Goal: Find specific page/section: Find specific page/section

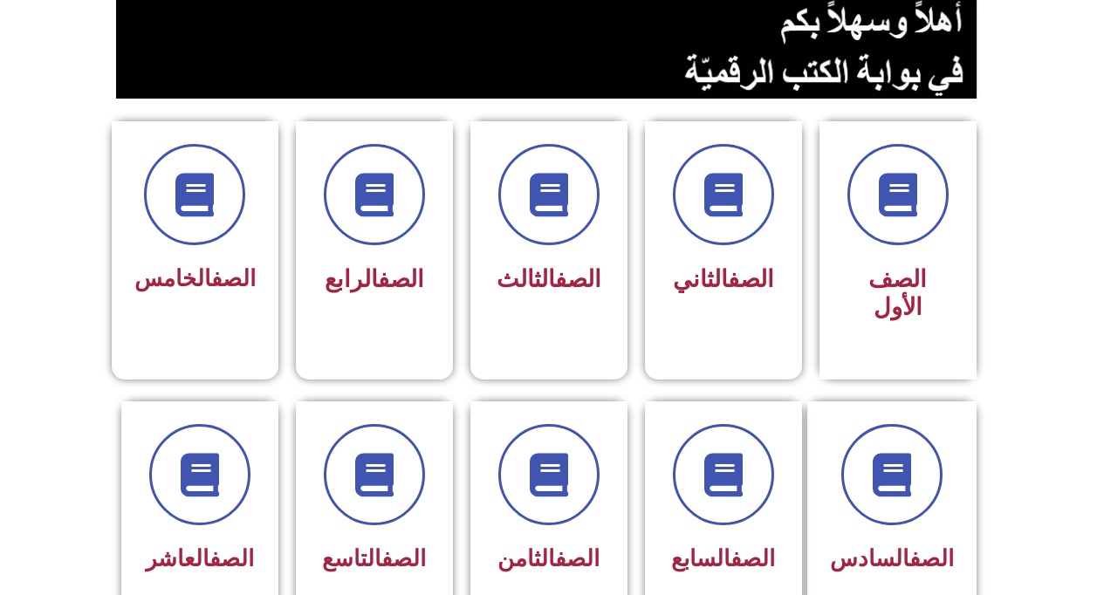
scroll to position [450, 0]
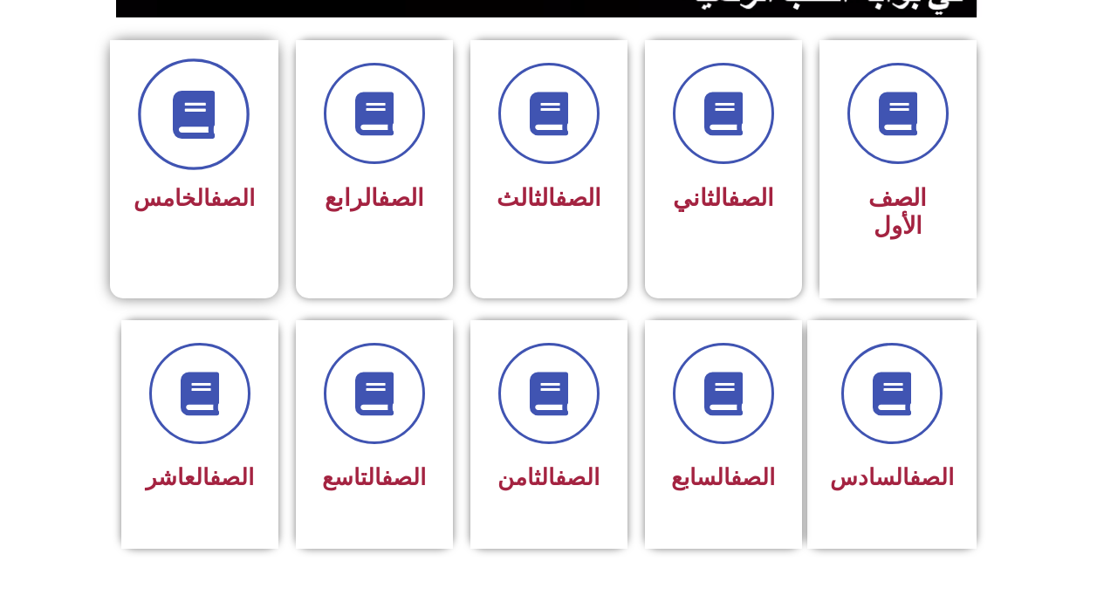
click at [169, 126] on span at bounding box center [194, 114] width 112 height 112
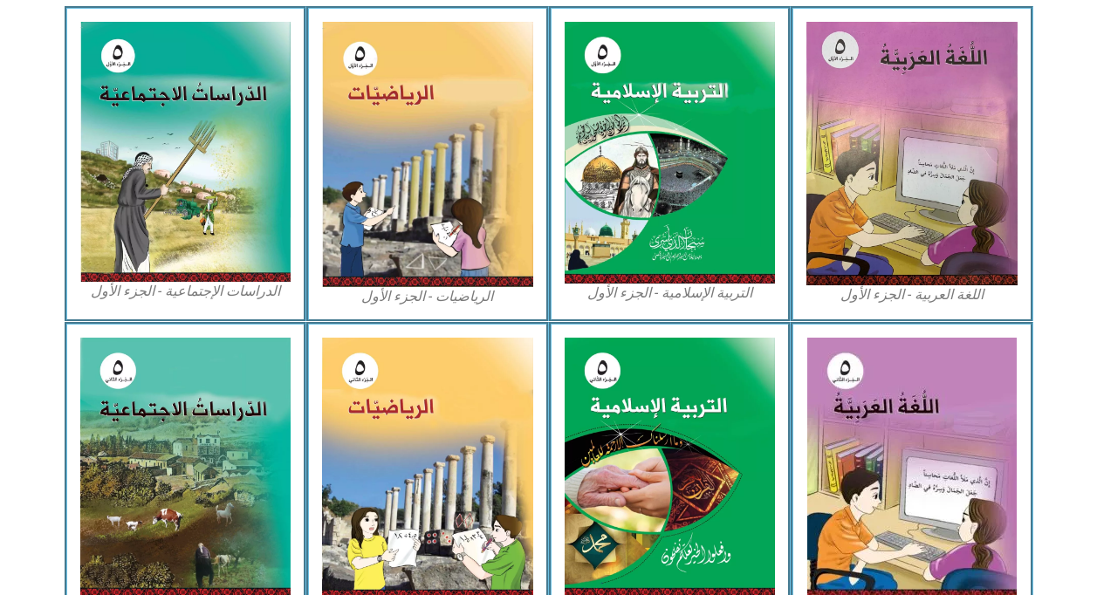
scroll to position [627, 0]
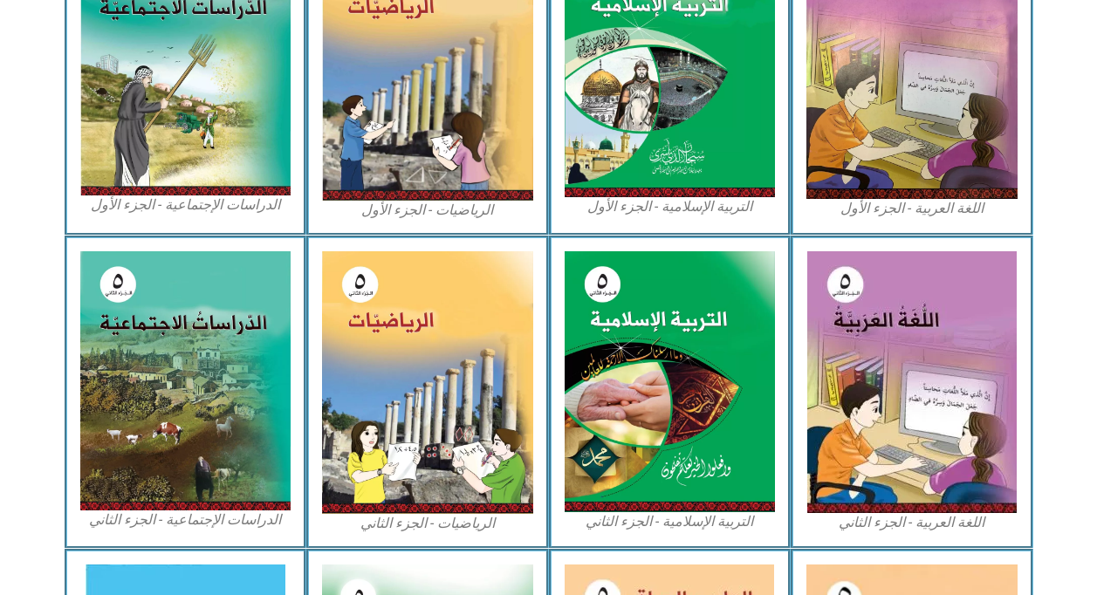
drag, startPoint x: 1081, startPoint y: 293, endPoint x: 1075, endPoint y: 423, distance: 130.2
click at [1075, 423] on section "اللغة العربية - الجزء الثاني التربية [DEMOGRAPHIC_DATA] - الجزء الثاني الرياضيا…" at bounding box center [548, 392] width 1097 height 313
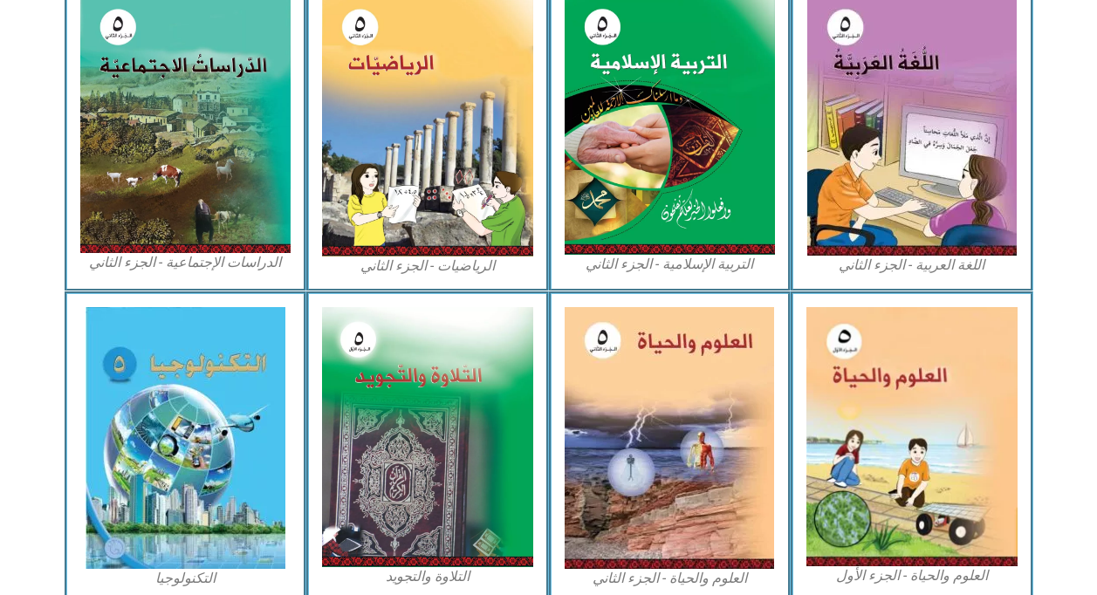
scroll to position [941, 0]
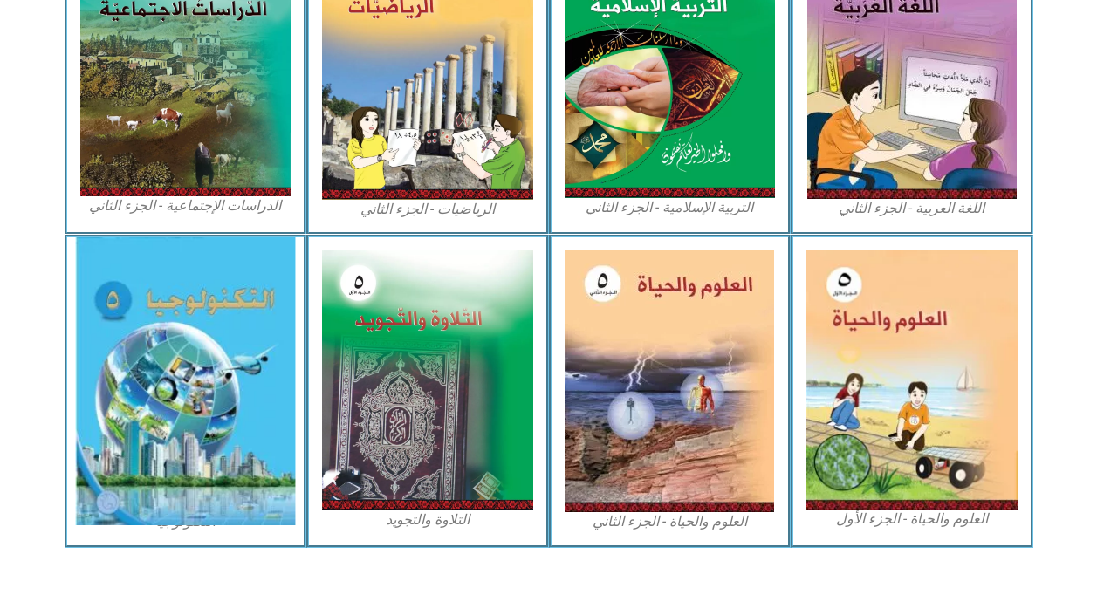
click at [162, 354] on img at bounding box center [185, 381] width 220 height 288
click at [130, 409] on img at bounding box center [185, 381] width 220 height 288
